Goal: Task Accomplishment & Management: Manage account settings

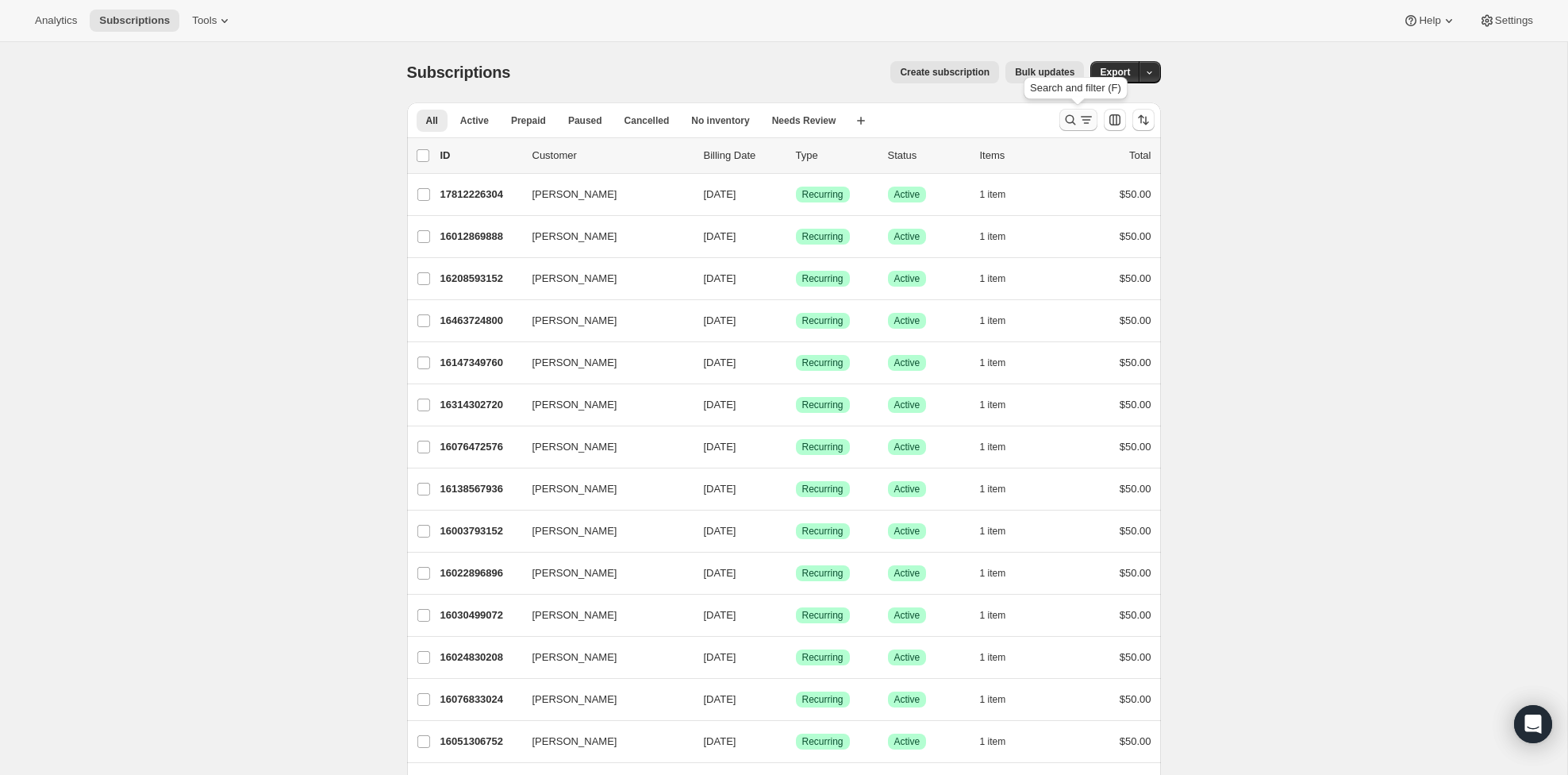
click at [1068, 119] on icon "Search and filter results" at bounding box center [1070, 120] width 16 height 16
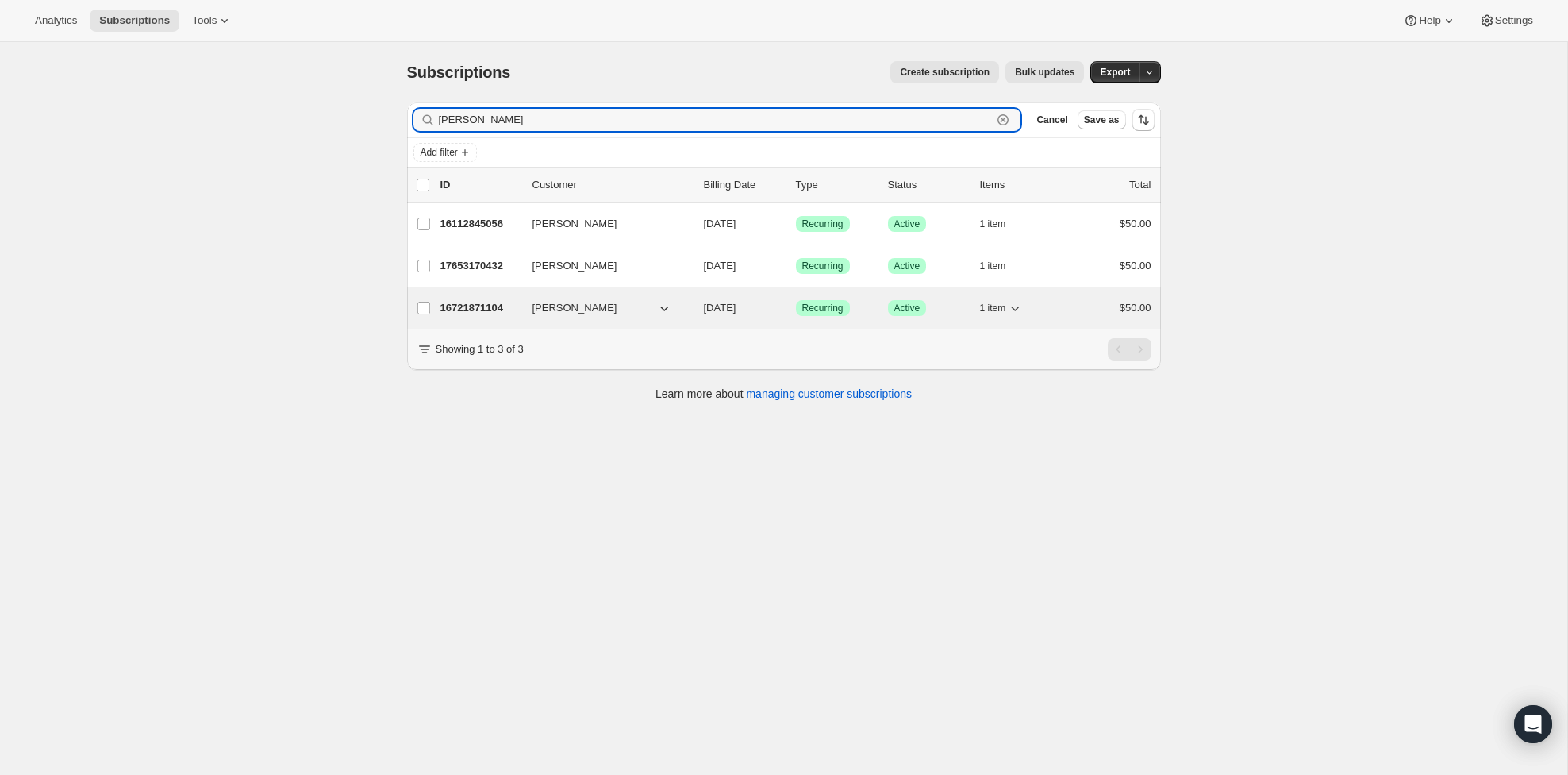
type input "[PERSON_NAME]"
click at [1043, 299] on div "1 item" at bounding box center [1019, 308] width 79 height 22
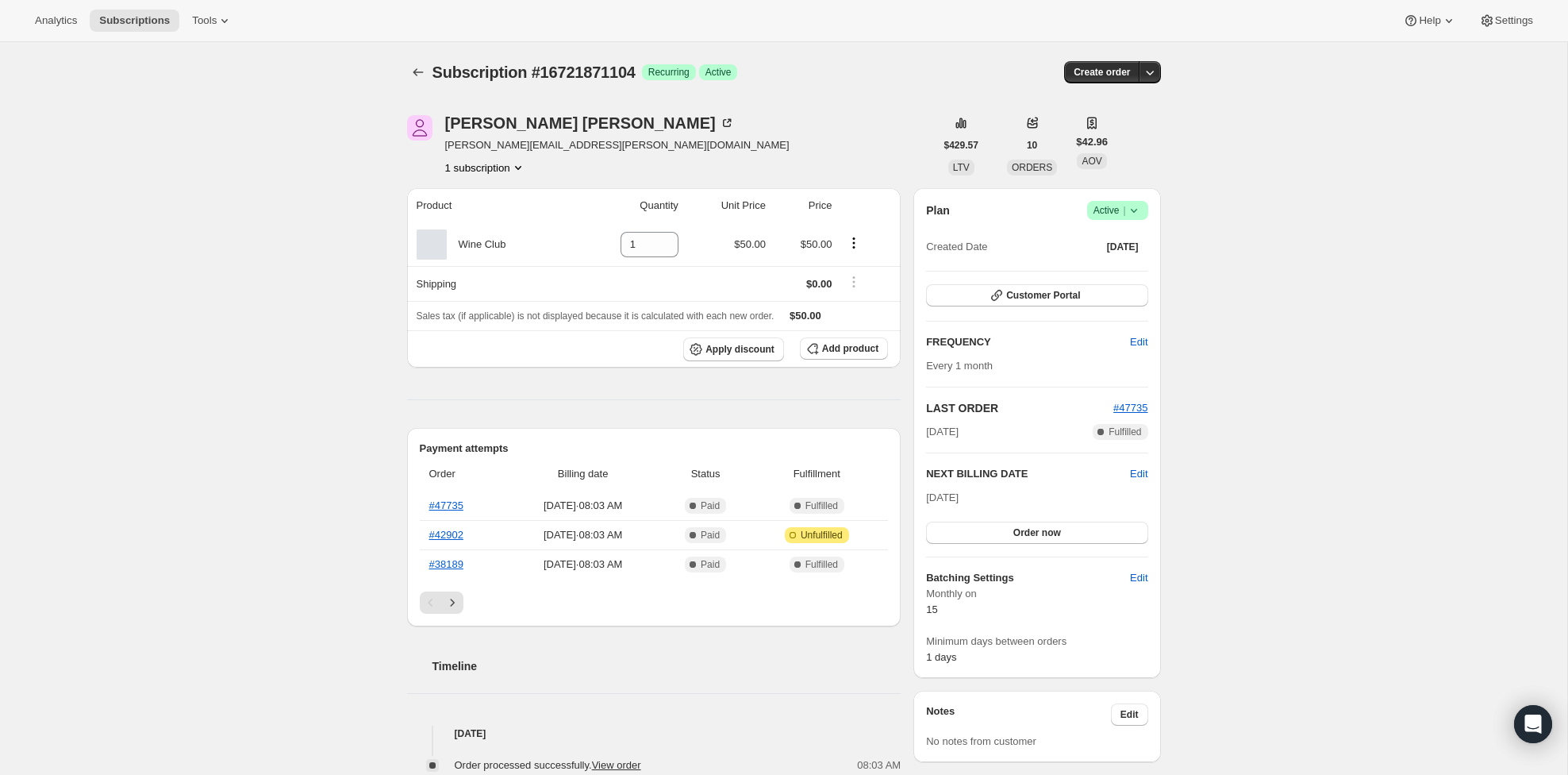
click at [1137, 209] on icon at bounding box center [1133, 210] width 16 height 16
click at [1134, 237] on span "Pause subscription" at bounding box center [1111, 241] width 87 height 12
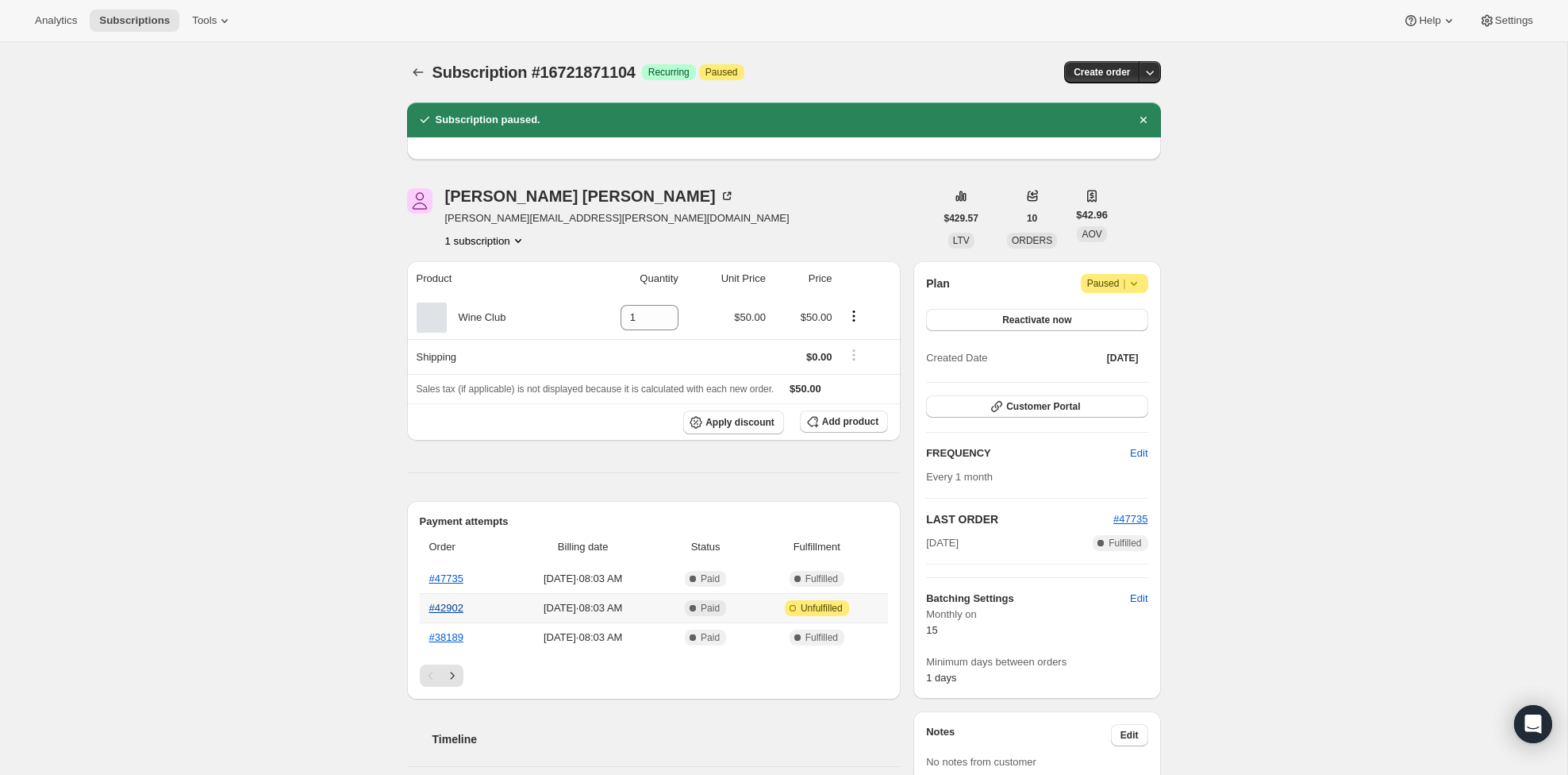
click at [443, 612] on link "#42902" at bounding box center [446, 608] width 34 height 12
